Goal: Information Seeking & Learning: Learn about a topic

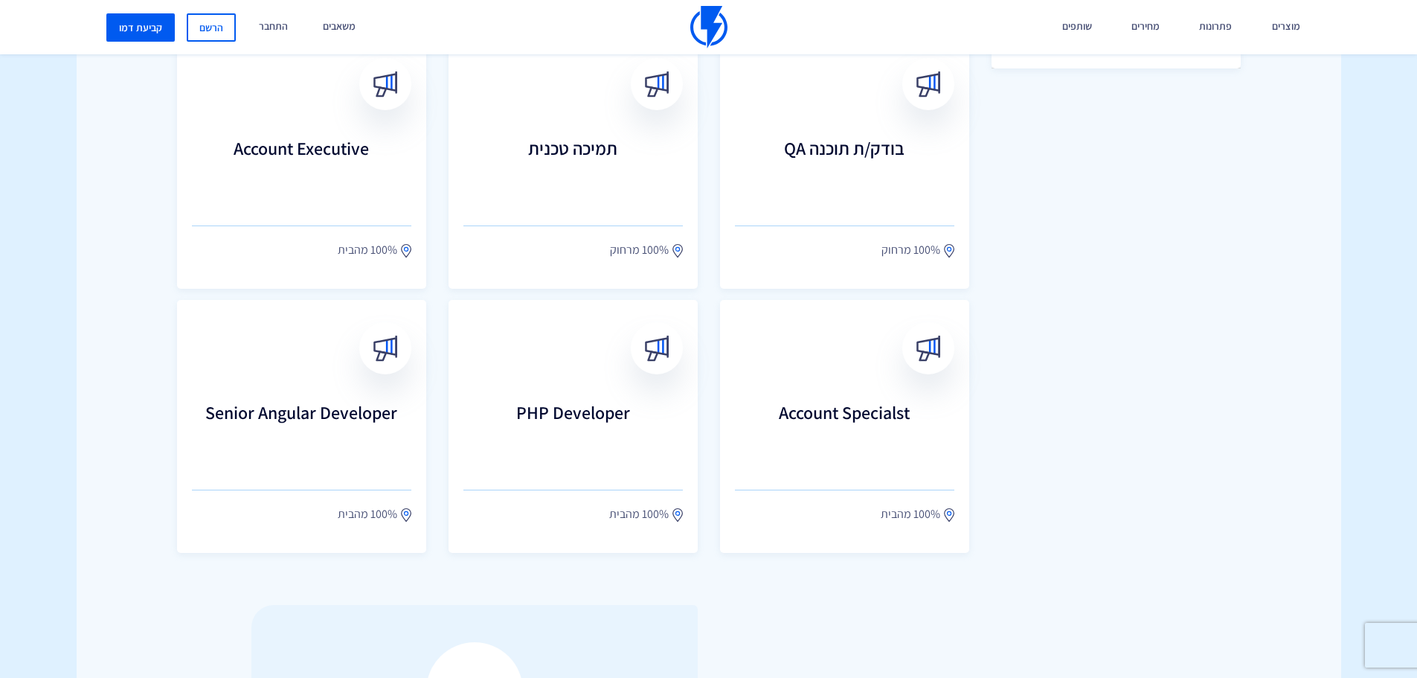
scroll to position [735, 0]
click at [286, 153] on h3 "Account Executive" at bounding box center [302, 170] width 242 height 65
click at [789, 420] on h3 "Account Specialst" at bounding box center [845, 434] width 242 height 65
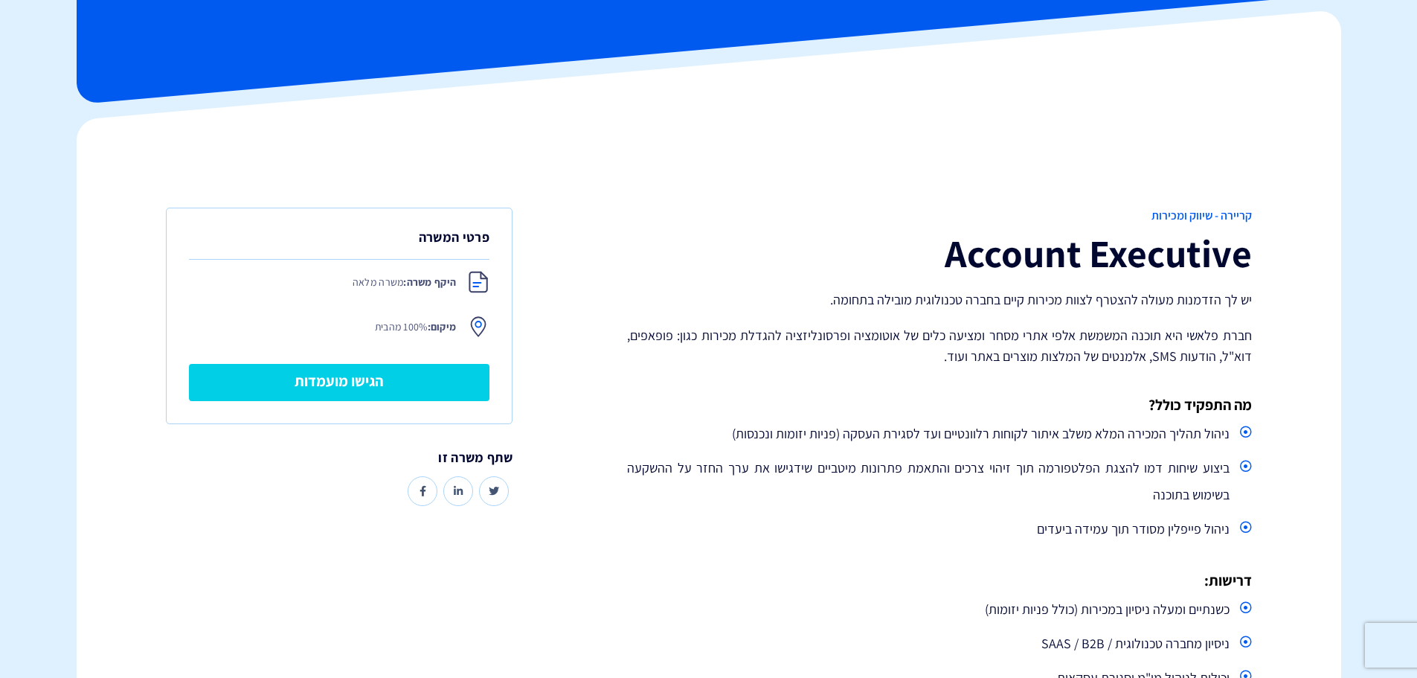
scroll to position [106, 0]
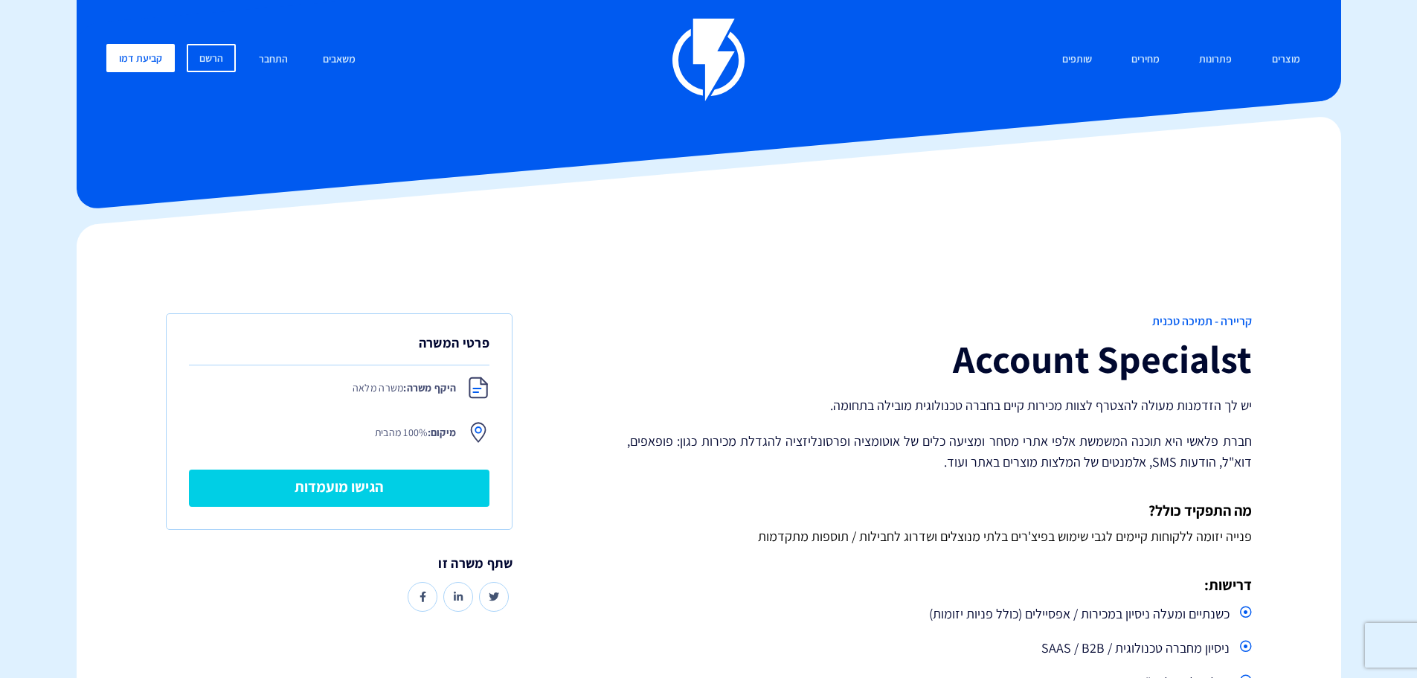
click at [725, 30] on img at bounding box center [709, 60] width 72 height 83
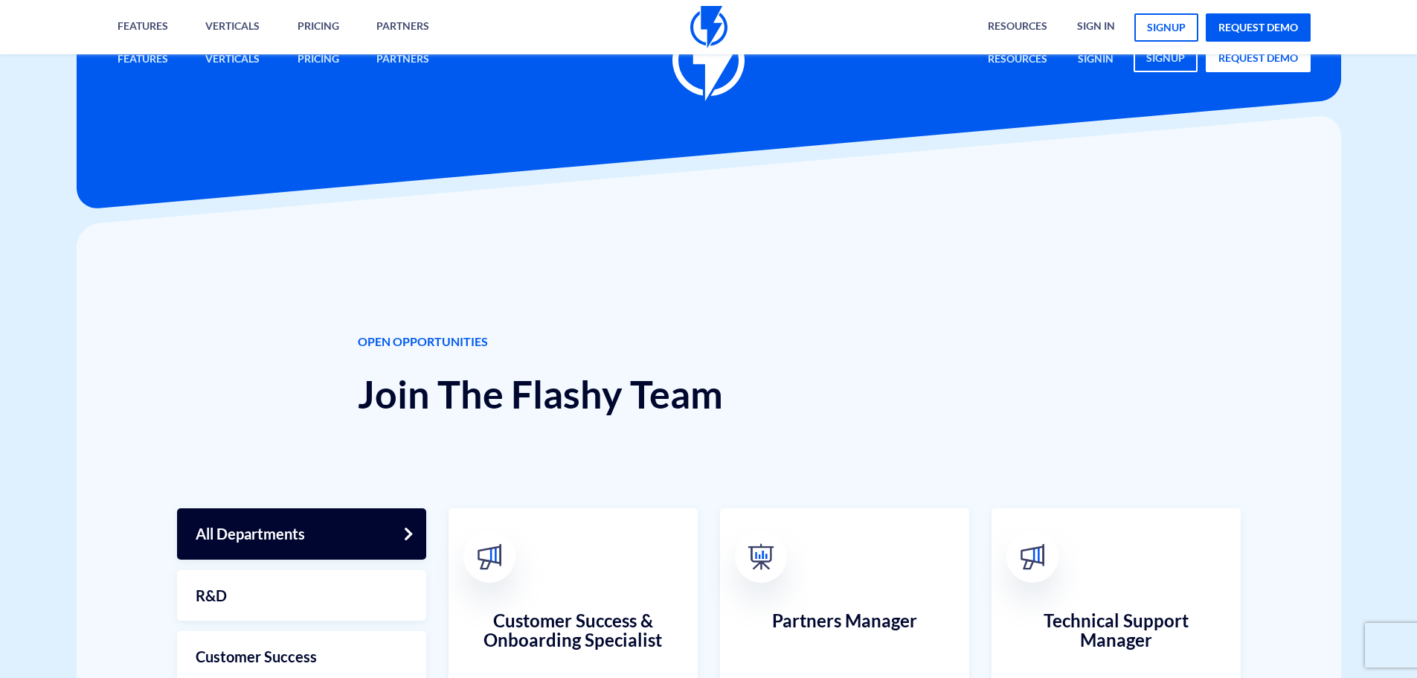
scroll to position [452, 0]
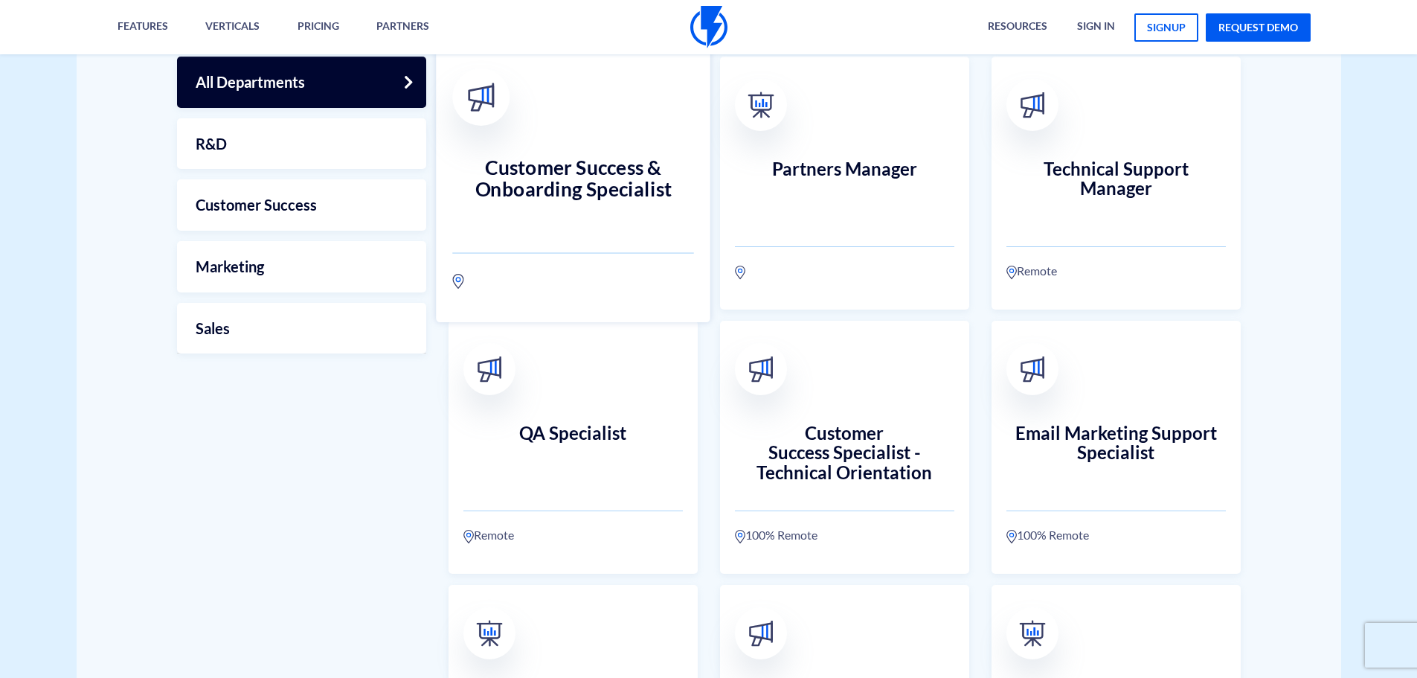
click at [652, 185] on h3 "Customer Success & Onboarding Specialist" at bounding box center [573, 189] width 242 height 65
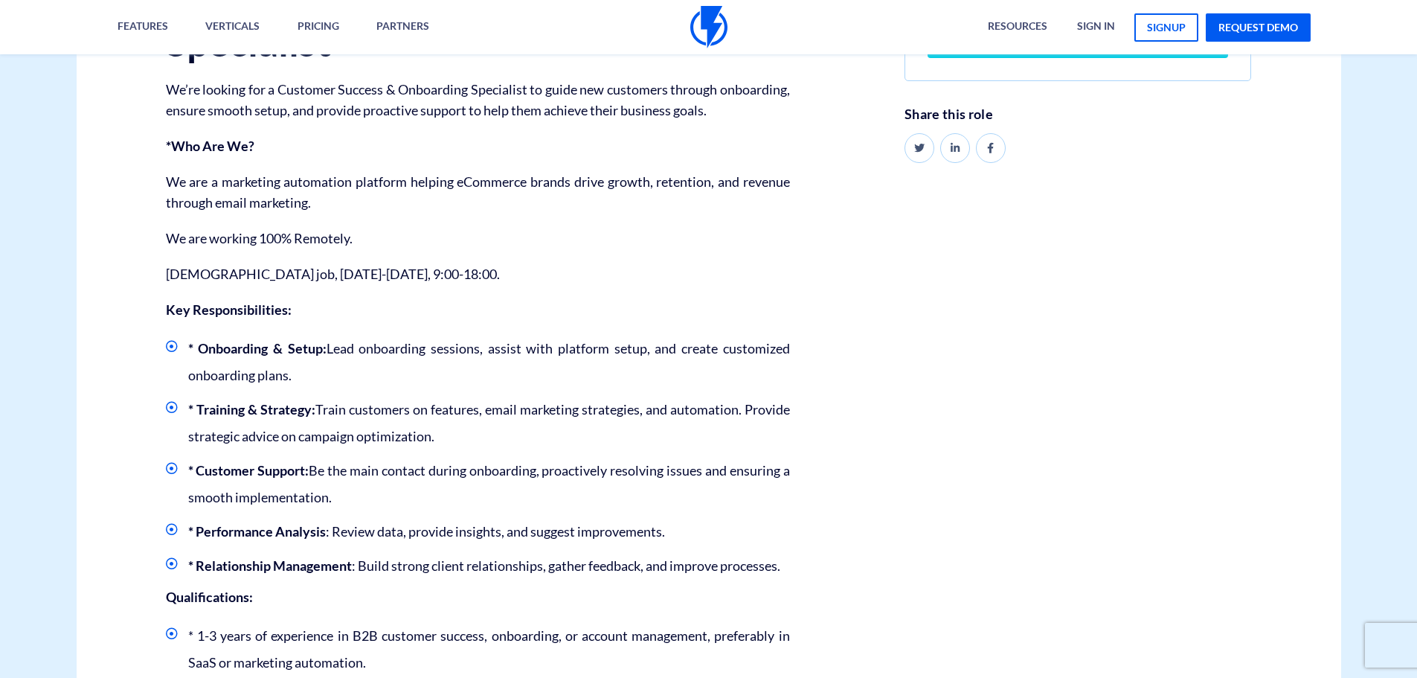
scroll to position [360, 0]
